Goal: Navigation & Orientation: Find specific page/section

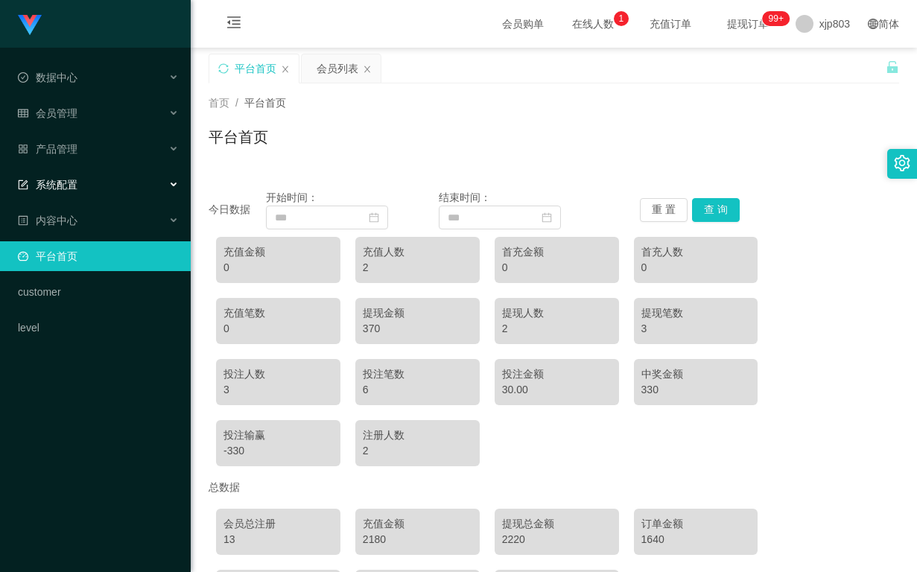
scroll to position [121, 0]
